Goal: Task Accomplishment & Management: Complete application form

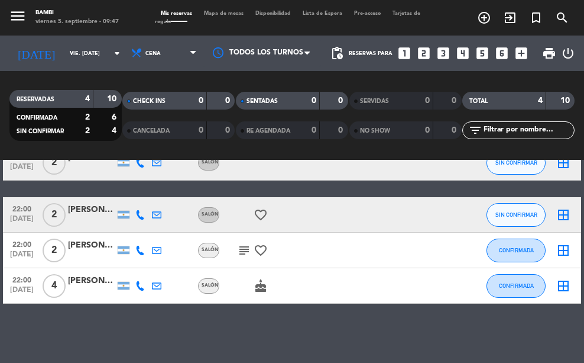
scroll to position [10, 0]
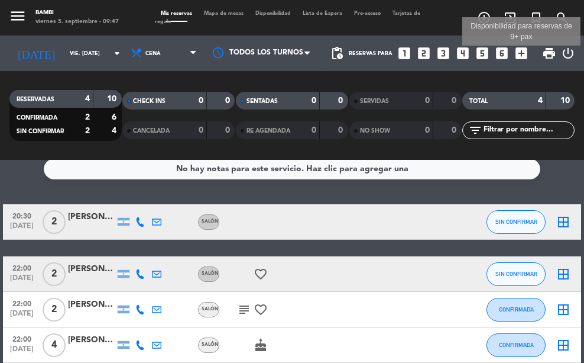
click at [527, 50] on icon "add_box" at bounding box center [521, 53] width 15 height 15
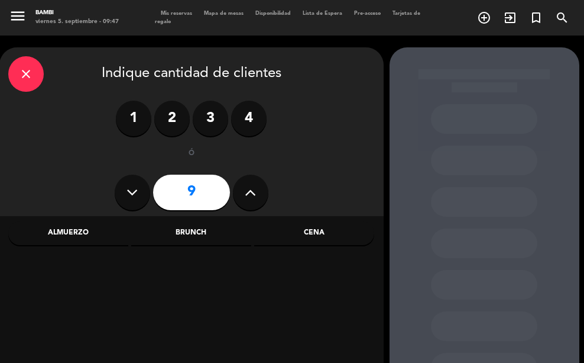
click at [253, 198] on icon at bounding box center [250, 192] width 11 height 18
type input "12"
click at [321, 230] on div "Cena" at bounding box center [314, 233] width 120 height 24
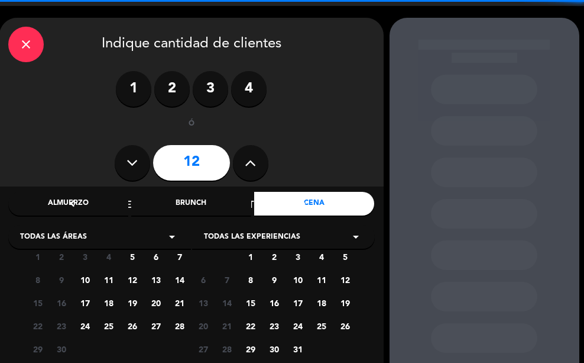
scroll to position [59, 0]
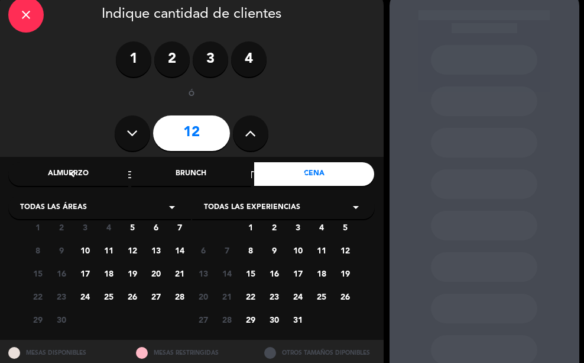
click at [153, 269] on span "20" at bounding box center [156, 273] width 20 height 20
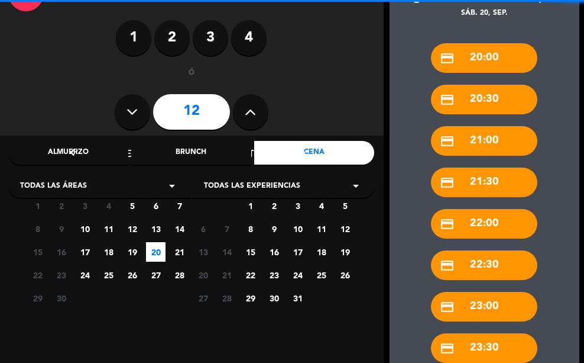
scroll to position [98, 0]
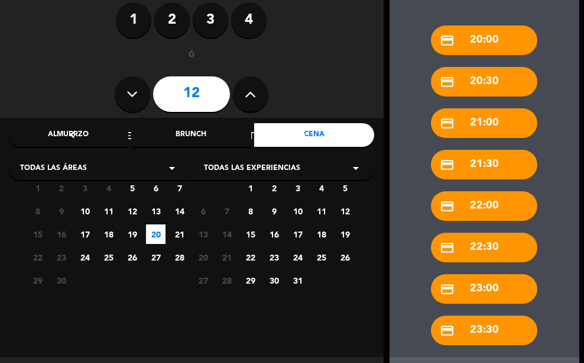
click at [496, 80] on div "credit_card 20:30" at bounding box center [484, 82] width 106 height 30
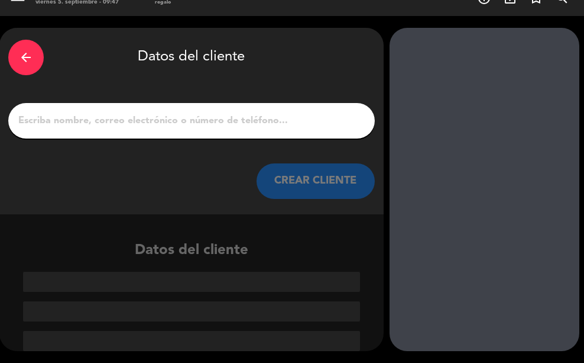
scroll to position [20, 0]
click at [206, 124] on input "1" at bounding box center [191, 120] width 349 height 17
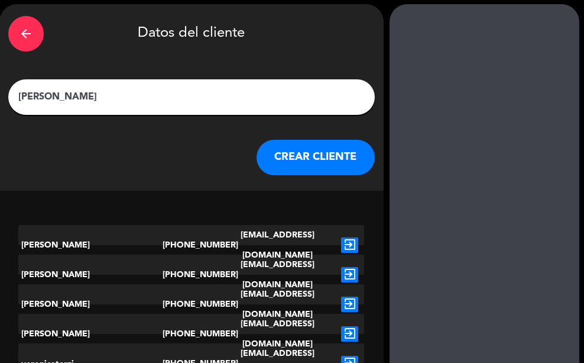
scroll to position [26, 0]
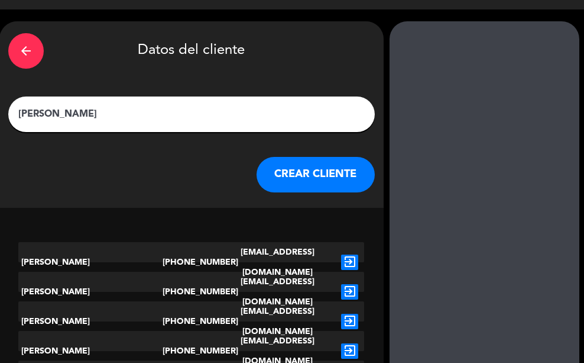
drag, startPoint x: 97, startPoint y: 110, endPoint x: 38, endPoint y: 115, distance: 58.8
click at [38, 115] on input "[PERSON_NAME]" at bounding box center [191, 114] width 349 height 17
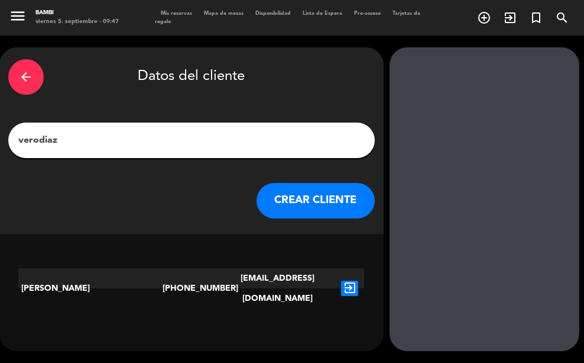
type input "verodiaz@"
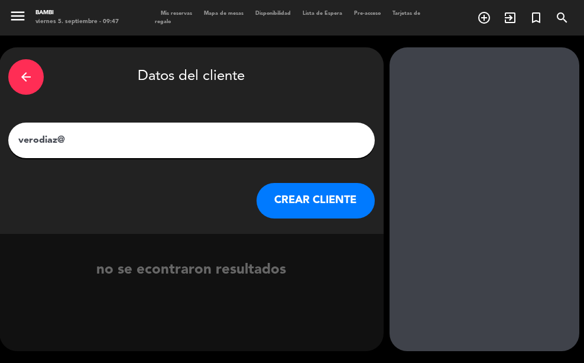
drag, startPoint x: 95, startPoint y: 132, endPoint x: -1, endPoint y: 150, distance: 97.5
click at [0, 150] on html "close × BAMBI × chrome_reader_mode Listado de Reservas account_box Clientes acc…" at bounding box center [292, 181] width 584 height 363
type input "114199"
drag, startPoint x: 204, startPoint y: 148, endPoint x: -21, endPoint y: 151, distance: 224.2
click at [0, 151] on html "close × BAMBI × chrome_reader_mode Listado de Reservas account_box Clientes acc…" at bounding box center [292, 181] width 584 height 363
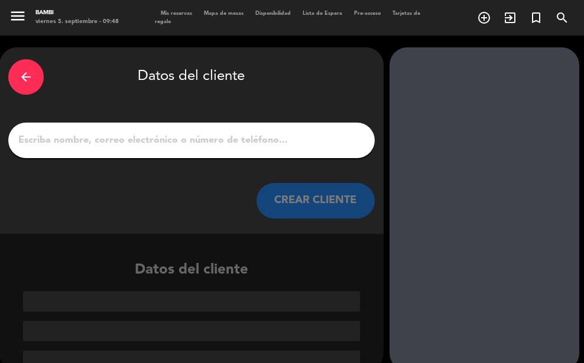
click at [287, 191] on button "CREAR CLIENTE" at bounding box center [316, 200] width 118 height 35
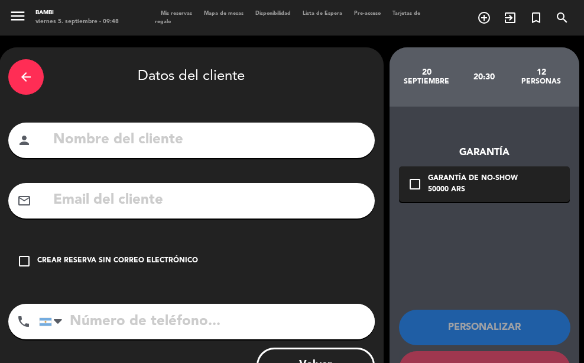
click at [124, 137] on input "text" at bounding box center [209, 140] width 314 height 24
type input "[PERSON_NAME]"
click at [160, 211] on input "text" at bounding box center [209, 200] width 314 height 24
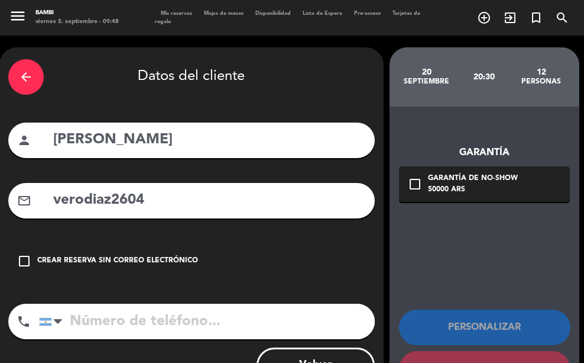
type input "verodiaz2604"
click at [130, 338] on input "tel" at bounding box center [207, 320] width 336 height 35
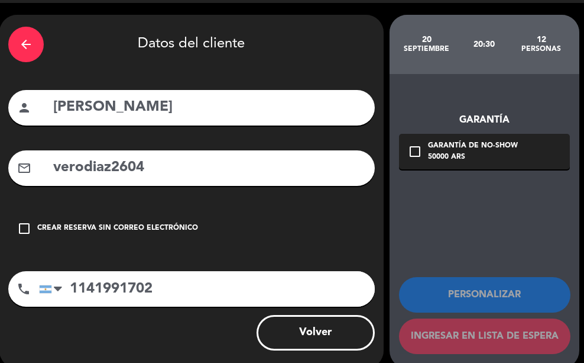
scroll to position [50, 0]
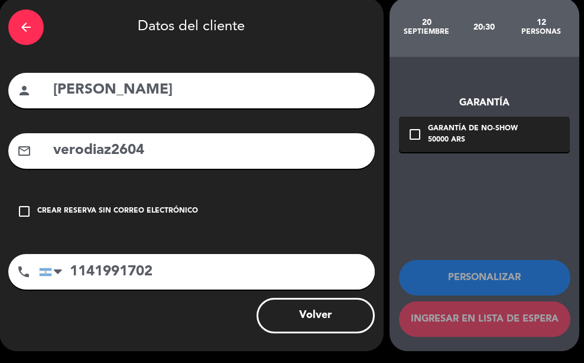
type input "1141991702"
click at [235, 157] on input "verodiaz2604" at bounding box center [209, 150] width 314 height 24
click at [292, 322] on button "Volver" at bounding box center [316, 315] width 118 height 35
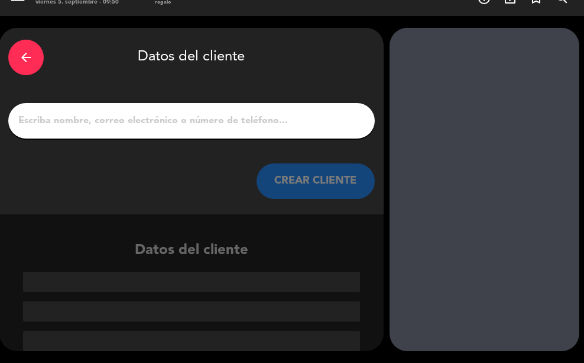
scroll to position [20, 0]
click at [22, 53] on icon "arrow_back" at bounding box center [26, 57] width 14 height 14
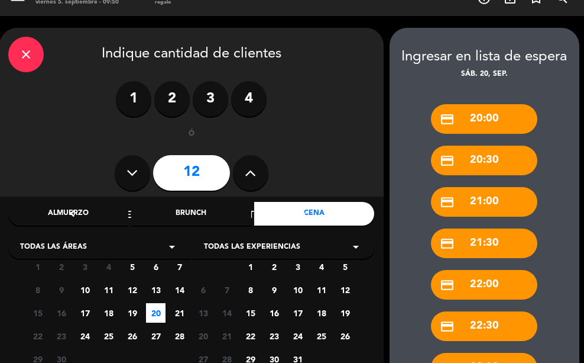
click at [30, 54] on icon "close" at bounding box center [26, 54] width 14 height 14
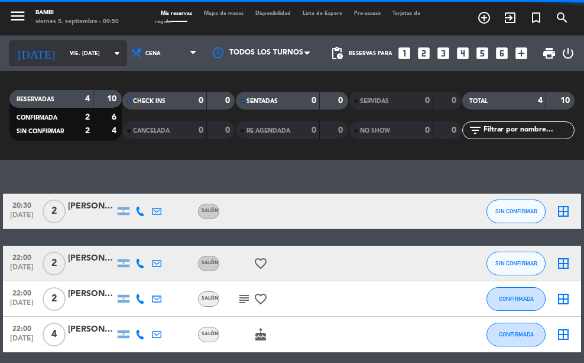
click at [110, 55] on icon "arrow_drop_down" at bounding box center [117, 53] width 14 height 14
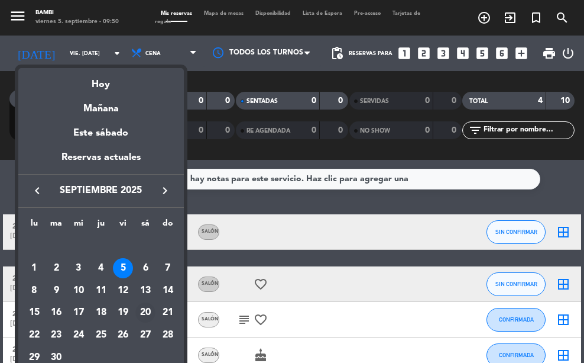
click at [145, 308] on div "20" at bounding box center [145, 312] width 20 height 20
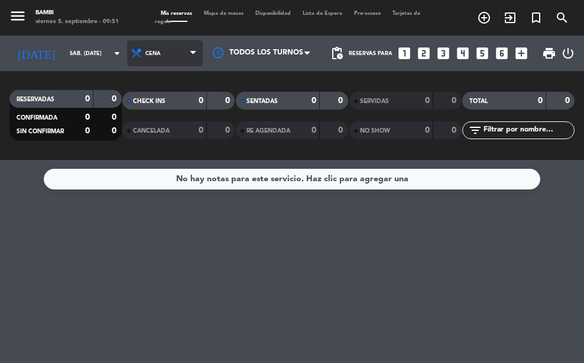
click at [165, 59] on span "Cena" at bounding box center [165, 53] width 76 height 26
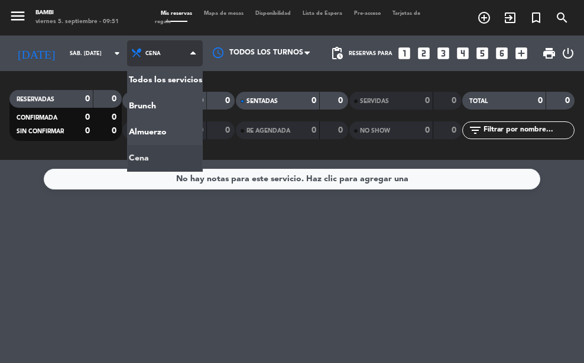
click at [153, 153] on div "menu [PERSON_NAME] 5. septiembre - 09:51 Mis reservas Mapa de mesas Disponibili…" at bounding box center [292, 80] width 584 height 160
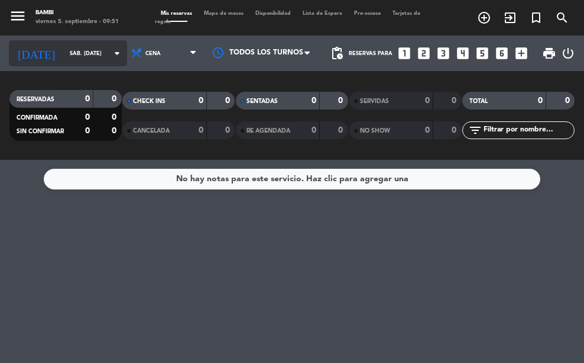
click at [110, 58] on icon "arrow_drop_down" at bounding box center [117, 53] width 14 height 14
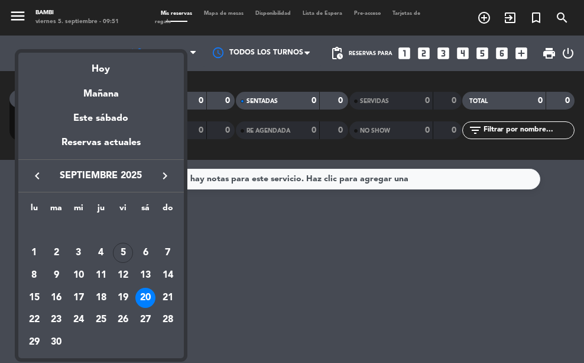
click at [148, 299] on div "20" at bounding box center [145, 298] width 20 height 20
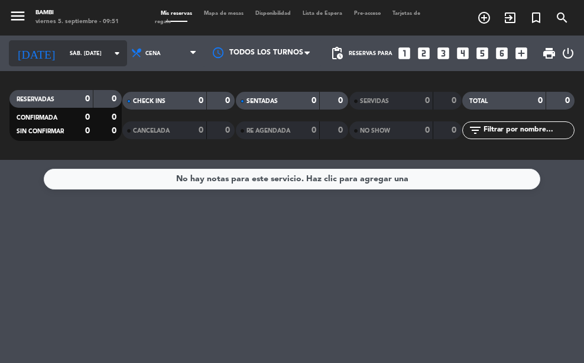
click at [70, 62] on input "sáb. [DATE]" at bounding box center [101, 53] width 75 height 18
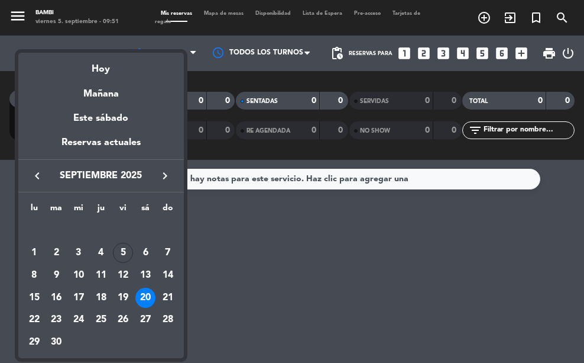
click at [243, 231] on div at bounding box center [292, 181] width 584 height 363
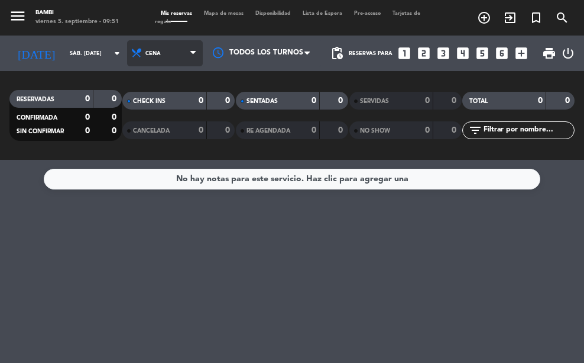
click at [180, 44] on span "Cena" at bounding box center [165, 53] width 76 height 26
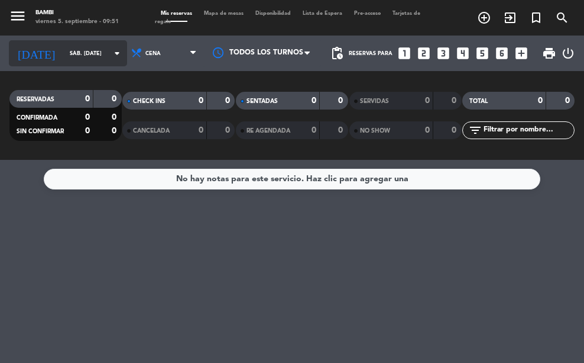
click at [83, 58] on input "sáb. [DATE]" at bounding box center [101, 53] width 75 height 18
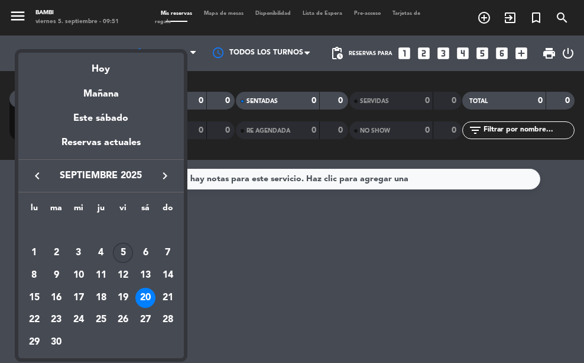
click at [124, 258] on div "5" at bounding box center [123, 253] width 20 height 20
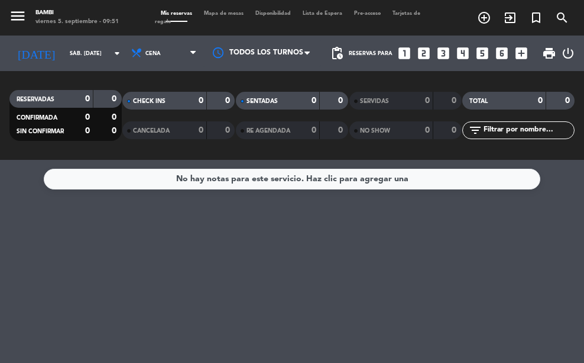
type input "vie. [DATE]"
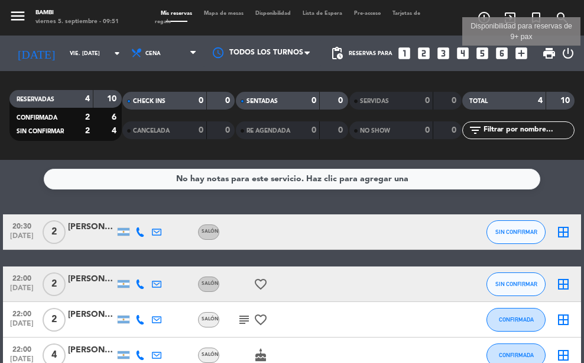
click at [528, 51] on icon "add_box" at bounding box center [521, 53] width 15 height 15
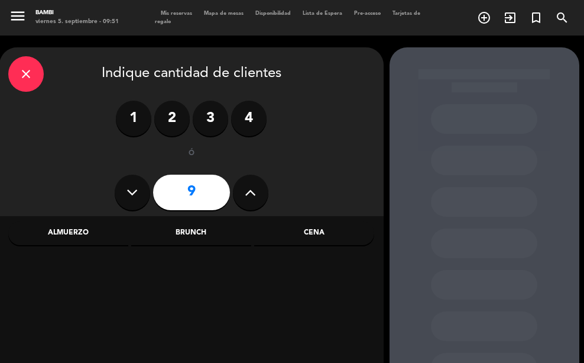
click at [252, 191] on icon at bounding box center [250, 192] width 11 height 18
type input "12"
click at [314, 233] on div "Cena" at bounding box center [314, 233] width 120 height 24
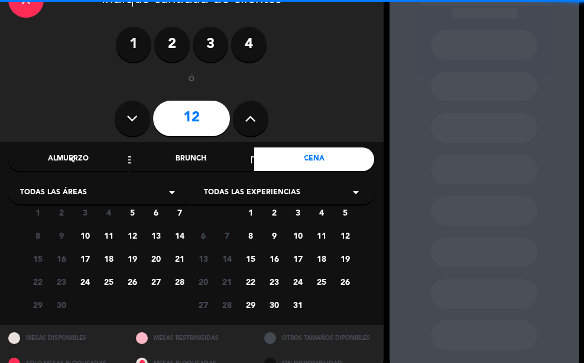
scroll to position [98, 0]
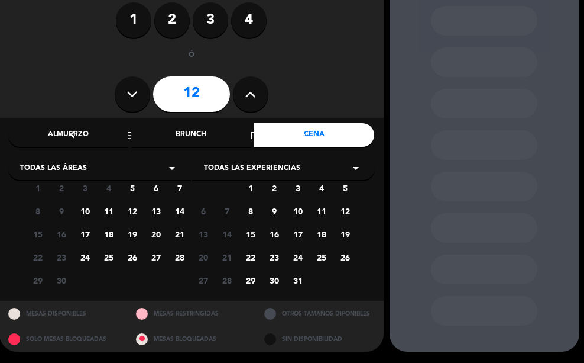
click at [273, 162] on div "Todas las experiencias arrow_drop_down" at bounding box center [283, 168] width 183 height 24
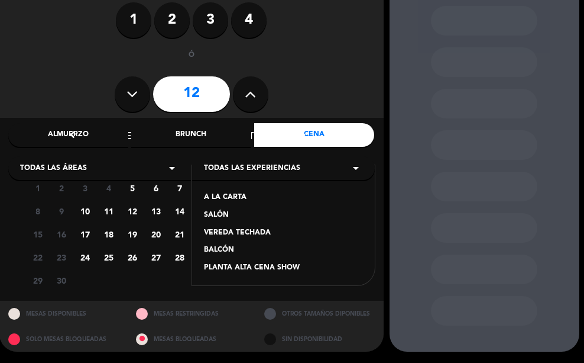
drag, startPoint x: 256, startPoint y: 164, endPoint x: 230, endPoint y: 167, distance: 26.7
click at [254, 165] on span "Todas las experiencias" at bounding box center [252, 169] width 96 height 12
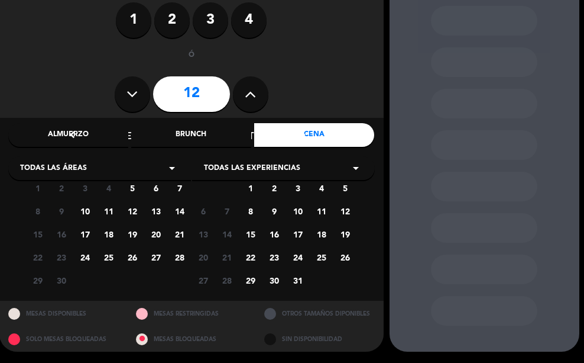
click at [86, 163] on div "Todas las áreas arrow_drop_down" at bounding box center [99, 168] width 183 height 24
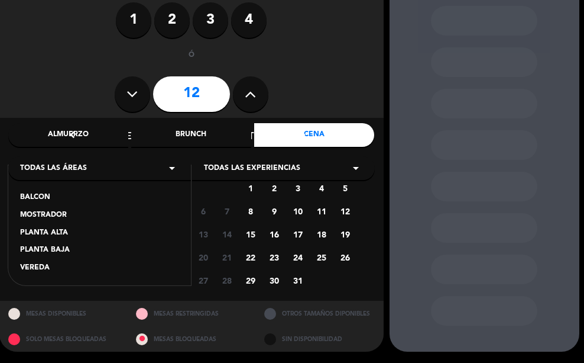
click at [51, 233] on div "PLANTA ALTA" at bounding box center [99, 233] width 159 height 12
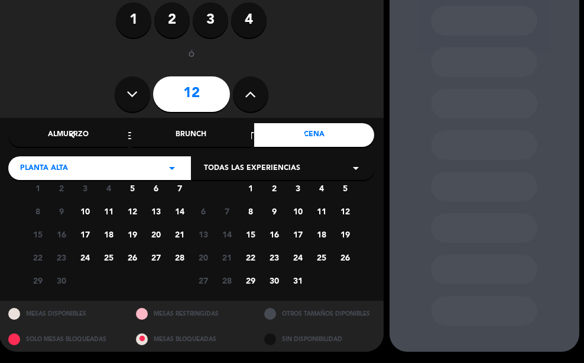
click at [131, 190] on span "5" at bounding box center [132, 188] width 20 height 20
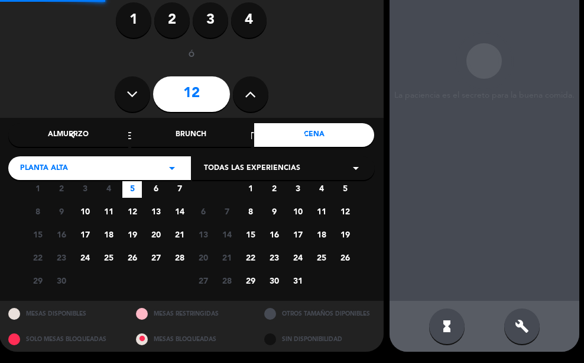
scroll to position [47, 0]
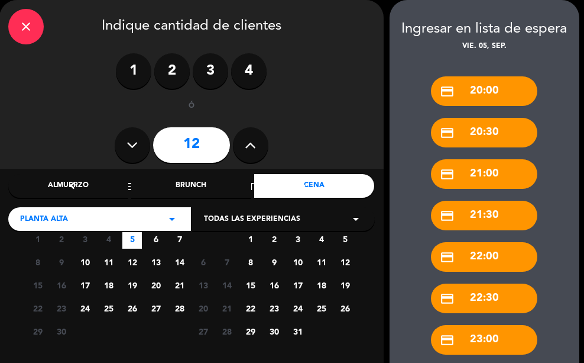
click at [486, 136] on div "credit_card 20:30" at bounding box center [484, 133] width 106 height 30
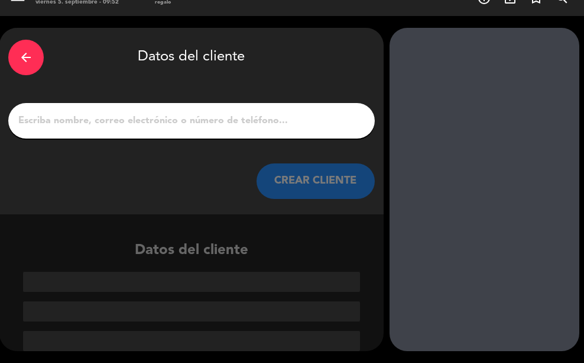
scroll to position [20, 0]
click at [165, 117] on input "1" at bounding box center [191, 120] width 349 height 17
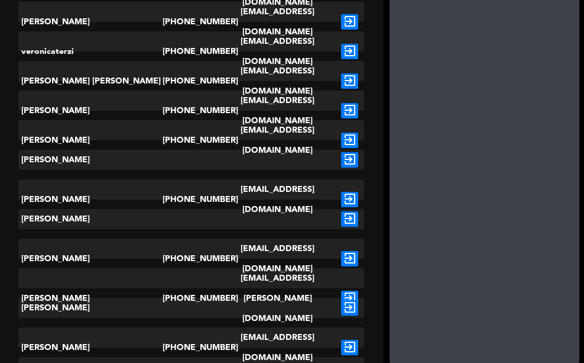
scroll to position [381, 0]
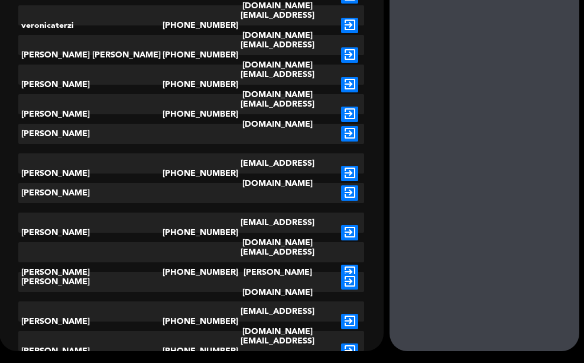
type input "[PERSON_NAME]"
click at [344, 192] on icon "exit_to_app" at bounding box center [349, 192] width 17 height 15
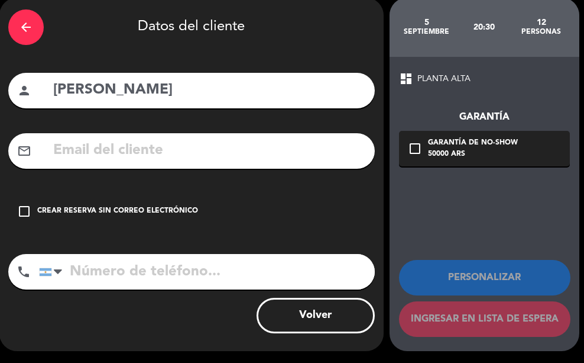
click at [133, 149] on input "text" at bounding box center [209, 150] width 314 height 24
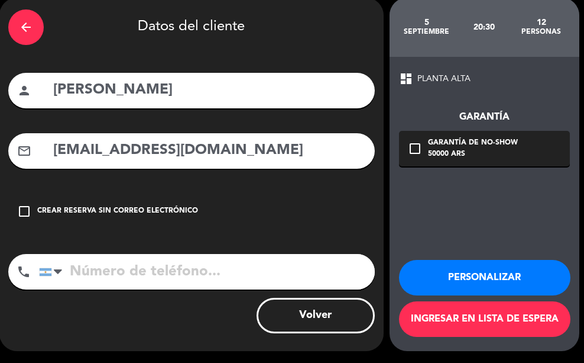
type input "[EMAIL_ADDRESS][DOMAIN_NAME]"
click at [172, 270] on input "tel" at bounding box center [207, 271] width 336 height 35
type input "1141991702"
click at [508, 272] on button "Personalizar" at bounding box center [485, 277] width 172 height 35
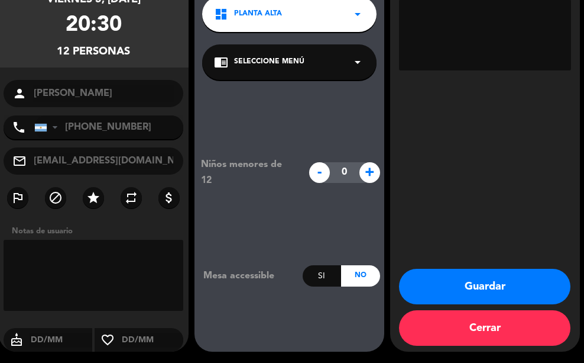
scroll to position [111, 0]
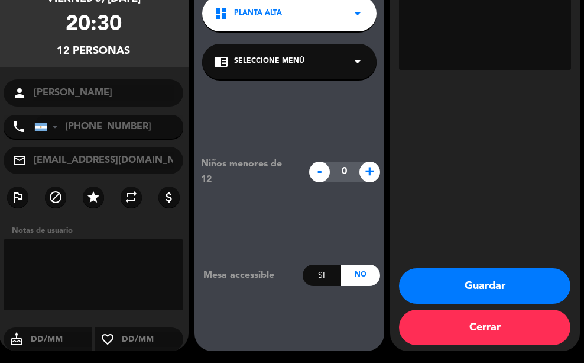
click at [301, 14] on div "dashboard PLANTA ALTA arrow_drop_down" at bounding box center [289, 13] width 175 height 35
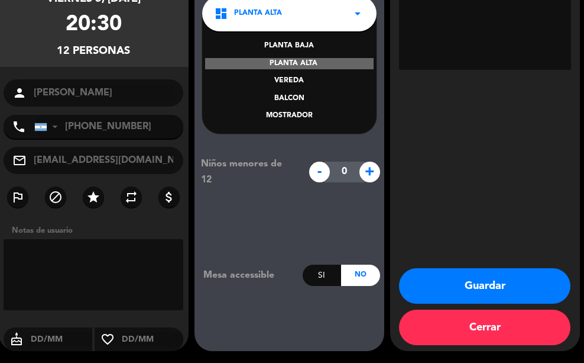
click at [312, 62] on div "PLANTA ALTA" at bounding box center [289, 64] width 169 height 12
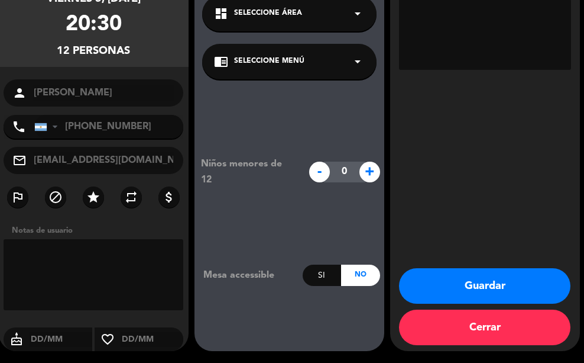
click at [295, 64] on span "Seleccione Menú" at bounding box center [269, 62] width 70 height 12
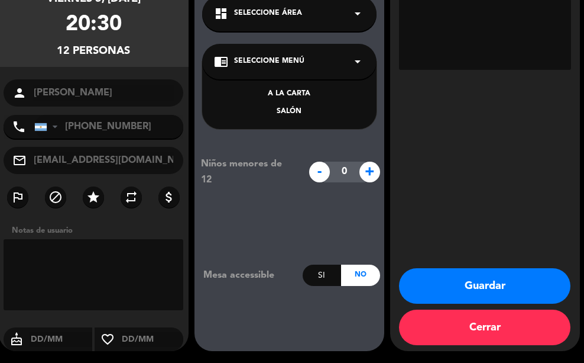
click at [295, 64] on span "Seleccione Menú" at bounding box center [269, 62] width 70 height 12
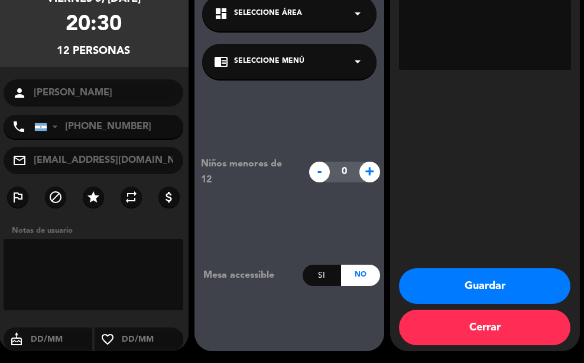
click at [330, 279] on div "Si" at bounding box center [322, 274] width 38 height 21
click at [348, 276] on div "No" at bounding box center [360, 274] width 38 height 21
click at [336, 274] on div "Si" at bounding box center [322, 274] width 38 height 21
click at [447, 283] on button "Guardar" at bounding box center [485, 285] width 172 height 35
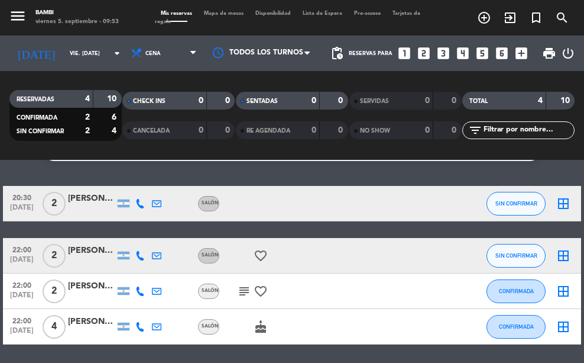
scroll to position [10, 0]
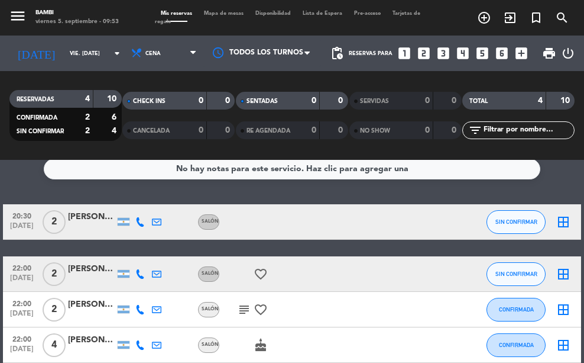
click at [432, 172] on div "No hay notas para este servicio. Haz clic para agregar una" at bounding box center [292, 169] width 497 height 21
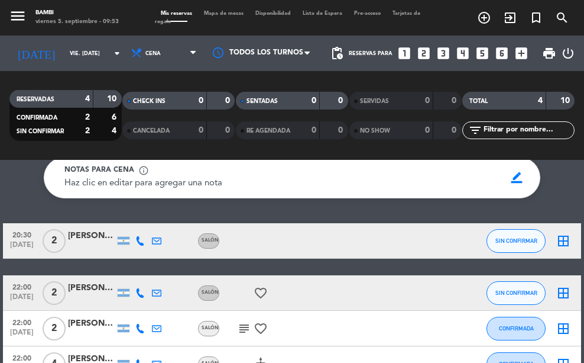
scroll to position [59, 0]
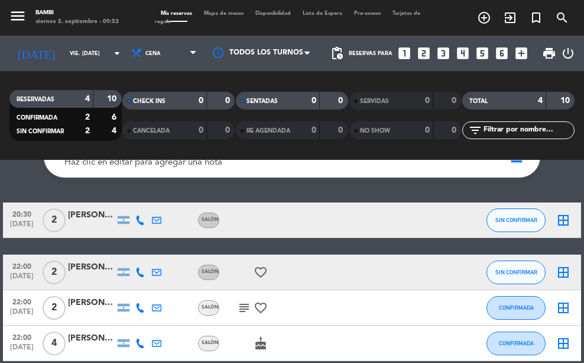
drag, startPoint x: 537, startPoint y: 182, endPoint x: 541, endPoint y: 172, distance: 11.1
click at [537, 182] on div "Ocultar nota Notas para cena info_outline Haz clic en editar para agregar una n…" at bounding box center [292, 261] width 584 height 203
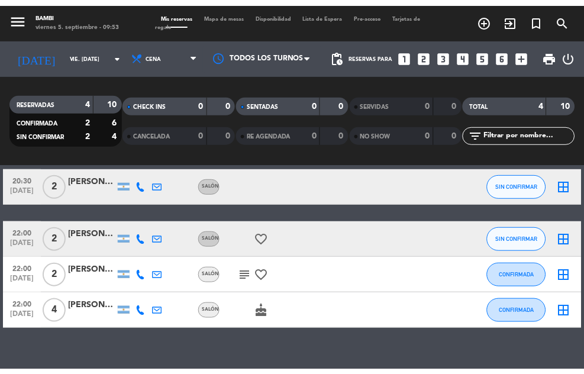
scroll to position [117, 0]
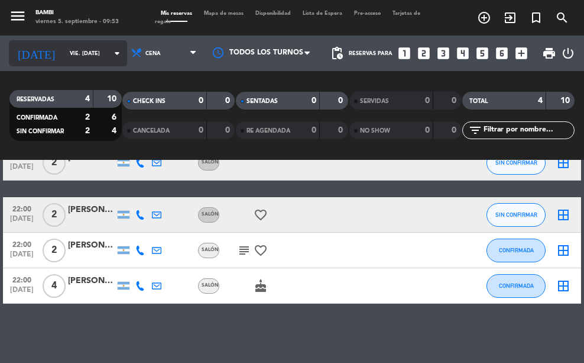
click at [79, 51] on input "vie. [DATE]" at bounding box center [101, 53] width 75 height 18
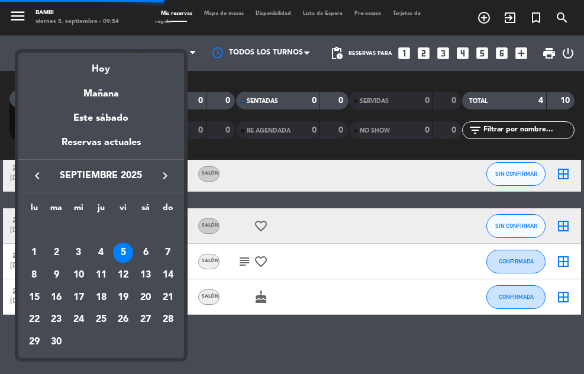
scroll to position [105, 0]
